Goal: Task Accomplishment & Management: Use online tool/utility

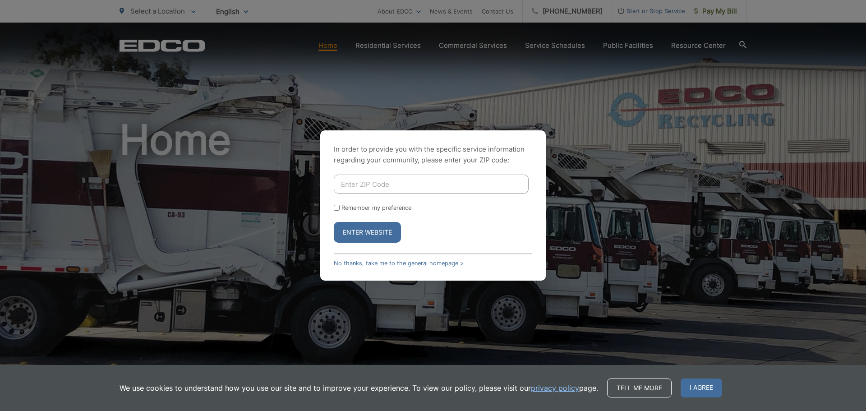
click at [376, 184] on input "Enter ZIP Code" at bounding box center [431, 184] width 195 height 19
type input "92101"
click at [353, 230] on button "Enter Website" at bounding box center [367, 232] width 67 height 21
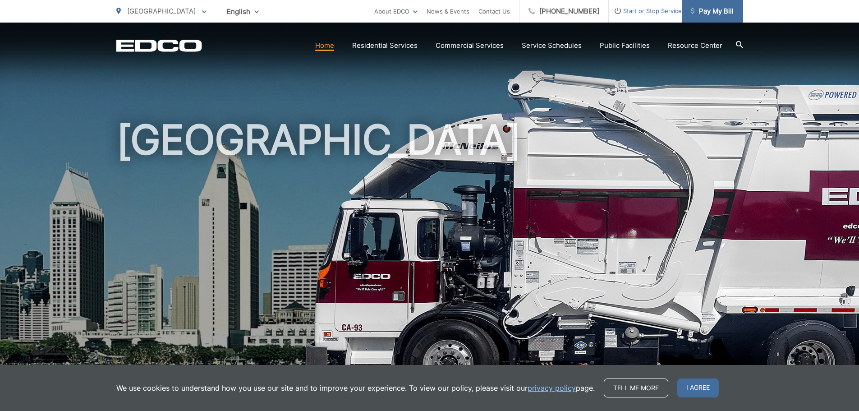
click at [710, 12] on span "Pay My Bill" at bounding box center [712, 11] width 43 height 11
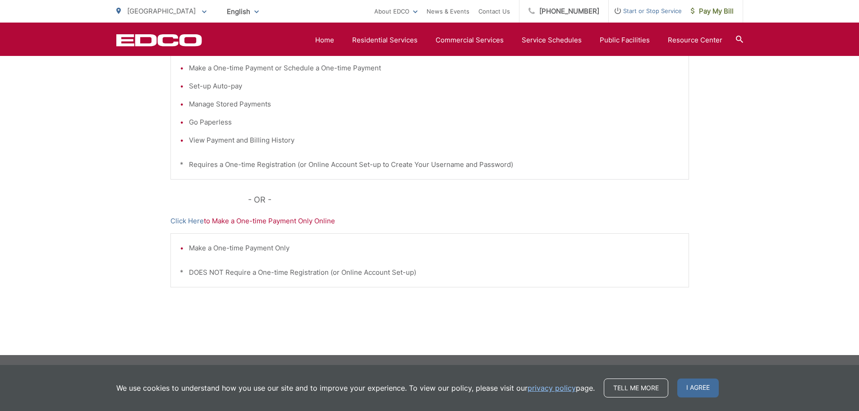
scroll to position [95, 0]
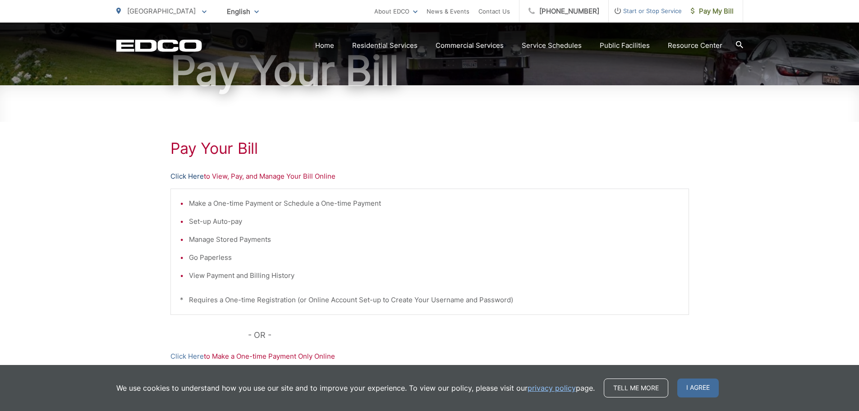
click at [190, 175] on link "Click Here" at bounding box center [187, 176] width 33 height 11
